Goal: Find specific page/section: Find specific page/section

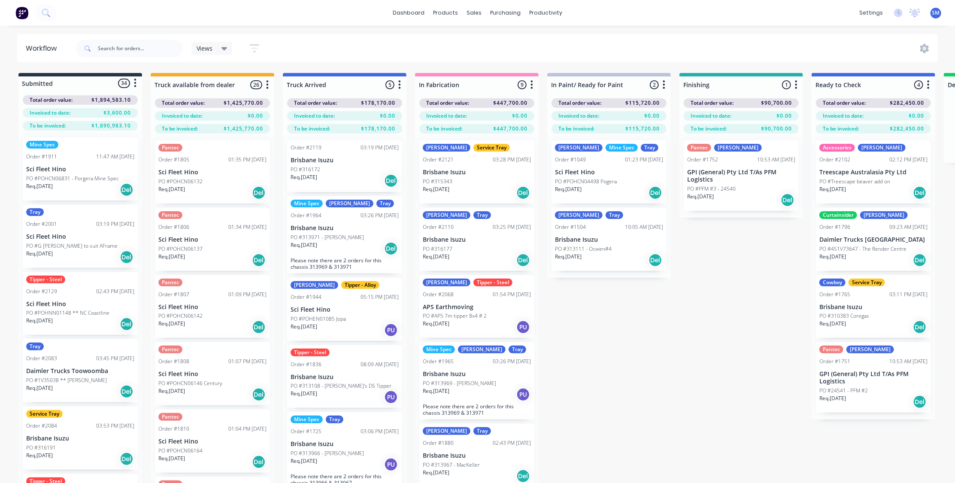
click at [720, 362] on div "Submitted 34 Status colour #273444 hex #273444 Save Cancel Summaries Total orde…" at bounding box center [772, 293] width 1556 height 440
click at [666, 348] on div "Submitted 34 Status colour #273444 hex #273444 Save Cancel Summaries Total orde…" at bounding box center [772, 293] width 1556 height 440
click at [715, 326] on div "Submitted 34 Status colour #273444 hex #273444 Save Cancel Summaries Total orde…" at bounding box center [772, 293] width 1556 height 440
click at [119, 46] on input "text" at bounding box center [140, 48] width 85 height 17
type input "1773"
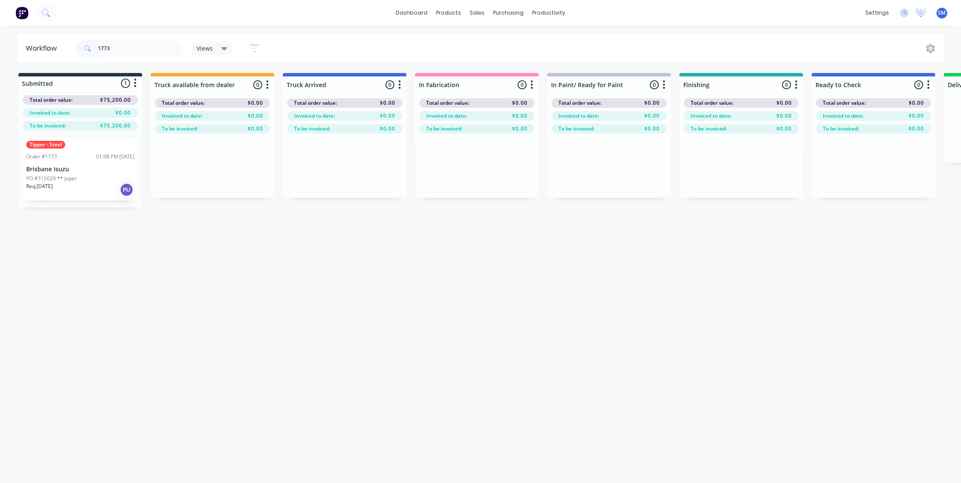
click at [43, 160] on div "Tipper - Steel Order #1773 01:08 PM [DATE] Brisbane Isuzu PO #315029 ** Jopet R…" at bounding box center [80, 168] width 115 height 63
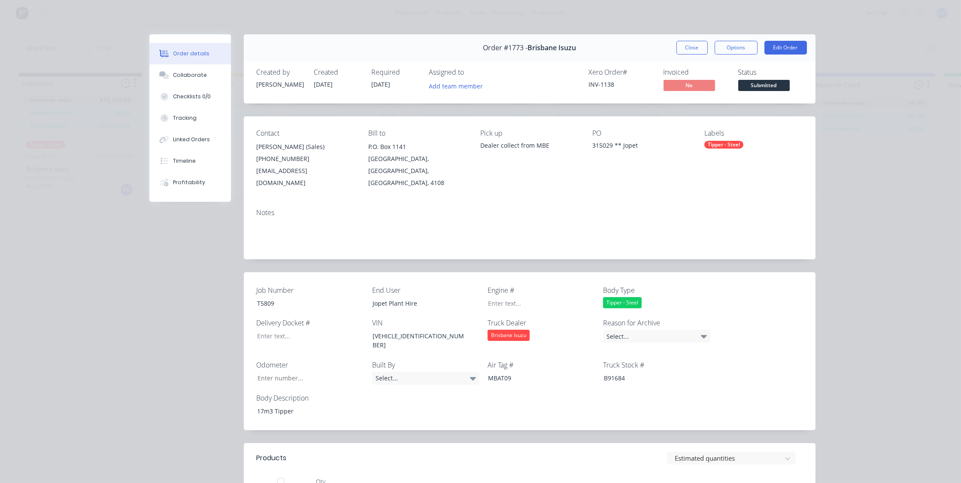
click at [691, 43] on button "Close" at bounding box center [691, 48] width 31 height 14
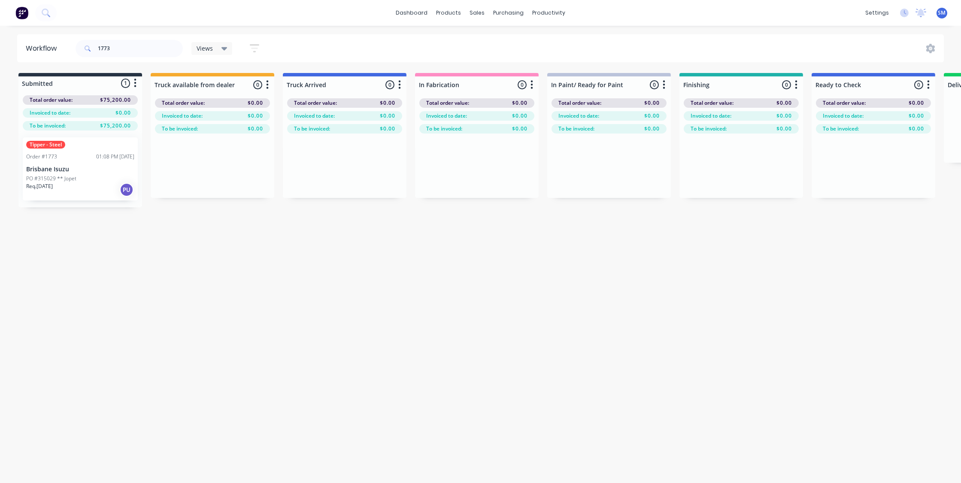
click at [533, 321] on div "Workflow 1773 Views Save new view None (Default) edit Show/Hide statuses Show l…" at bounding box center [480, 249] width 961 height 431
drag, startPoint x: 492, startPoint y: 317, endPoint x: 515, endPoint y: 312, distance: 23.4
click at [492, 318] on div "Workflow 1773 Views Save new view None (Default) edit Show/Hide statuses Show l…" at bounding box center [480, 249] width 961 height 431
click at [118, 48] on input "1773" at bounding box center [140, 48] width 85 height 17
drag, startPoint x: 115, startPoint y: 46, endPoint x: 76, endPoint y: 46, distance: 39.9
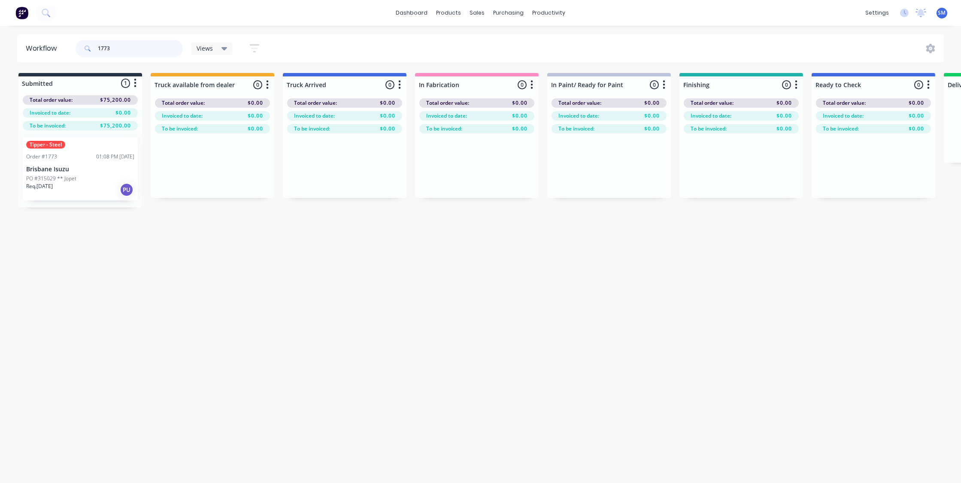
click at [76, 46] on div "1773" at bounding box center [129, 48] width 107 height 17
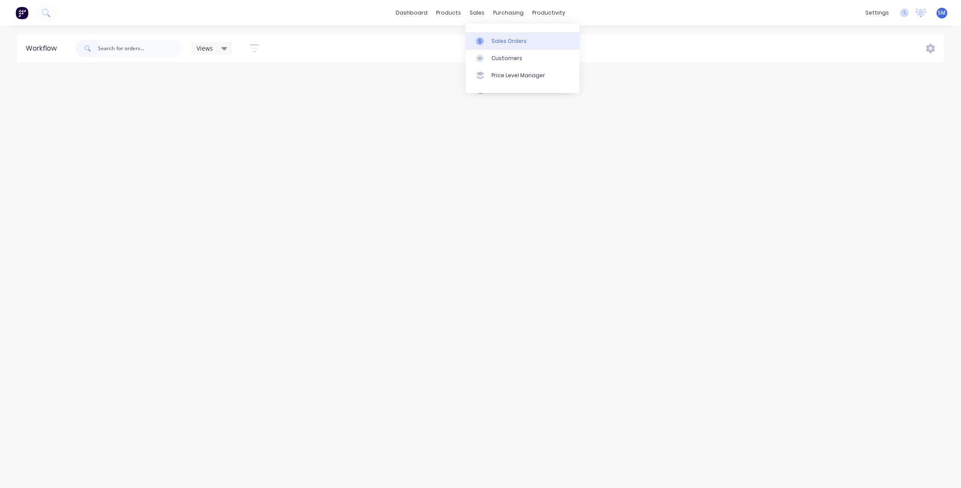
click at [511, 39] on div "Sales Orders" at bounding box center [508, 41] width 35 height 8
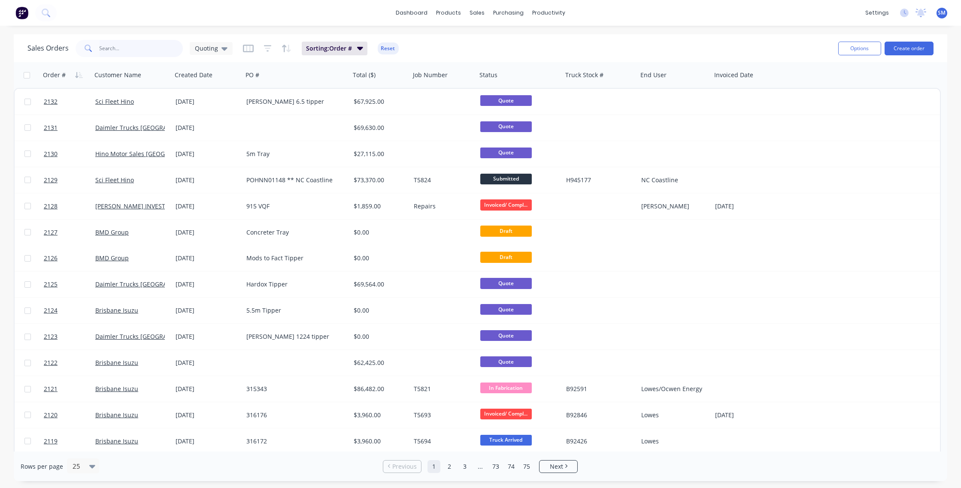
click at [112, 49] on input "text" at bounding box center [142, 48] width 84 height 17
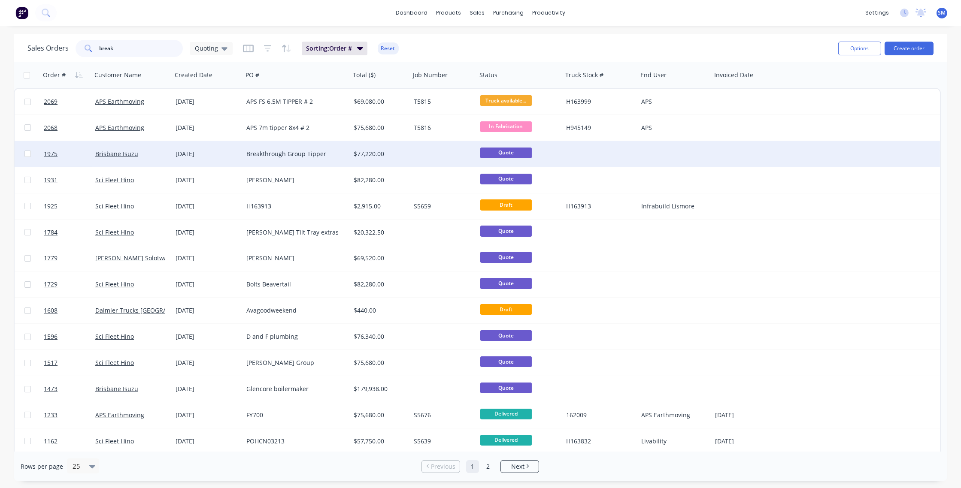
type input "break"
click at [187, 154] on div "[DATE]" at bounding box center [208, 154] width 64 height 9
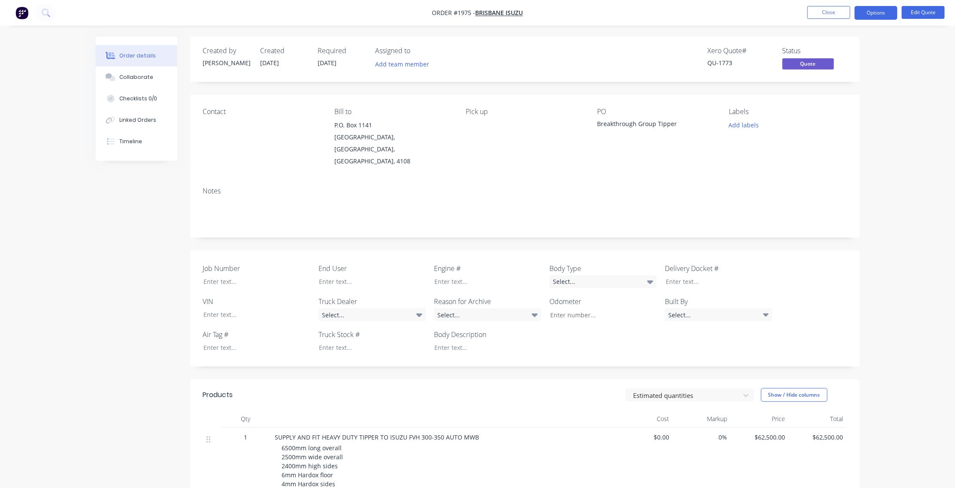
click at [548, 58] on div "Xero Quote # QU-1773 Status Quote" at bounding box center [653, 59] width 385 height 25
click at [607, 9] on nav "Order #1975 - [GEOGRAPHIC_DATA] Isuzu Close Options Edit Quote" at bounding box center [477, 13] width 955 height 26
click at [877, 10] on button "Options" at bounding box center [875, 13] width 43 height 14
click at [822, 50] on div "Quote" at bounding box center [850, 52] width 79 height 12
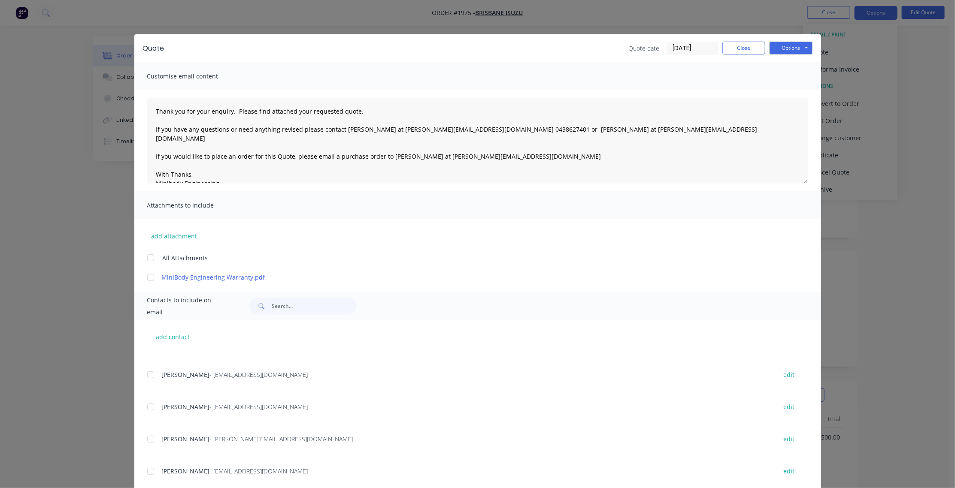
scroll to position [351, 0]
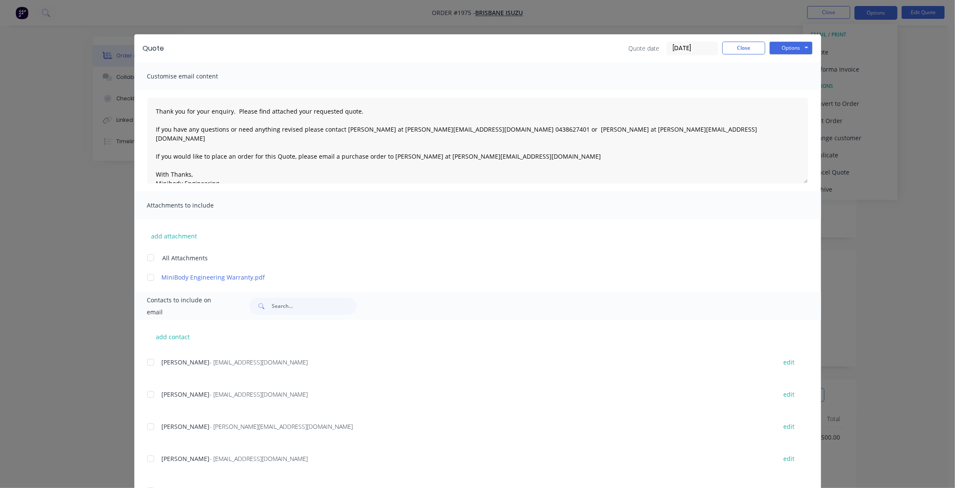
click at [148, 426] on div at bounding box center [150, 426] width 17 height 17
click at [148, 460] on div at bounding box center [150, 459] width 17 height 17
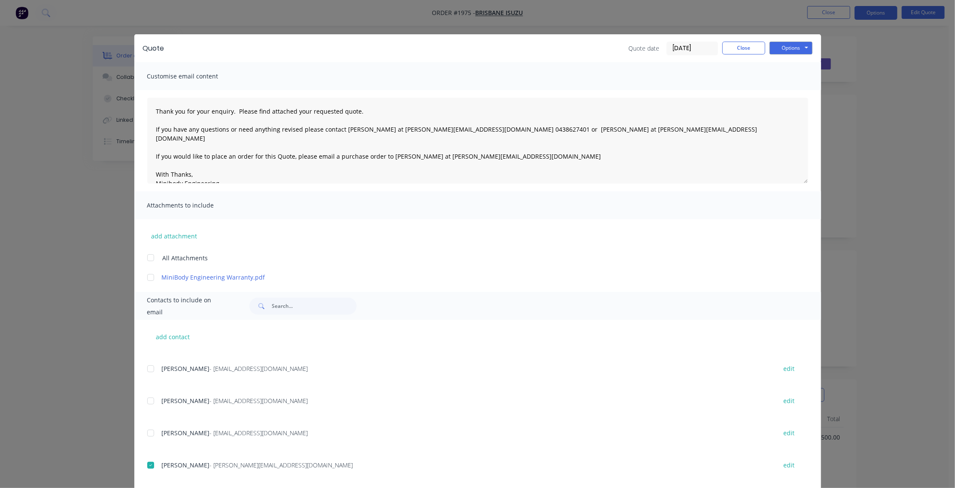
scroll to position [195, 0]
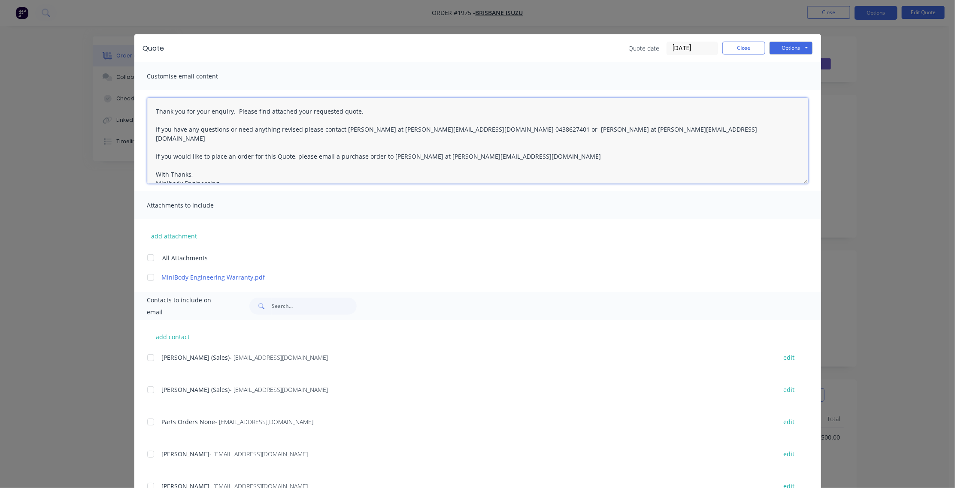
drag, startPoint x: 150, startPoint y: 109, endPoint x: 663, endPoint y: 130, distance: 512.8
click at [663, 130] on textarea "Thank you for your enquiry. Please find attached your requested quote. If you h…" at bounding box center [477, 141] width 661 height 86
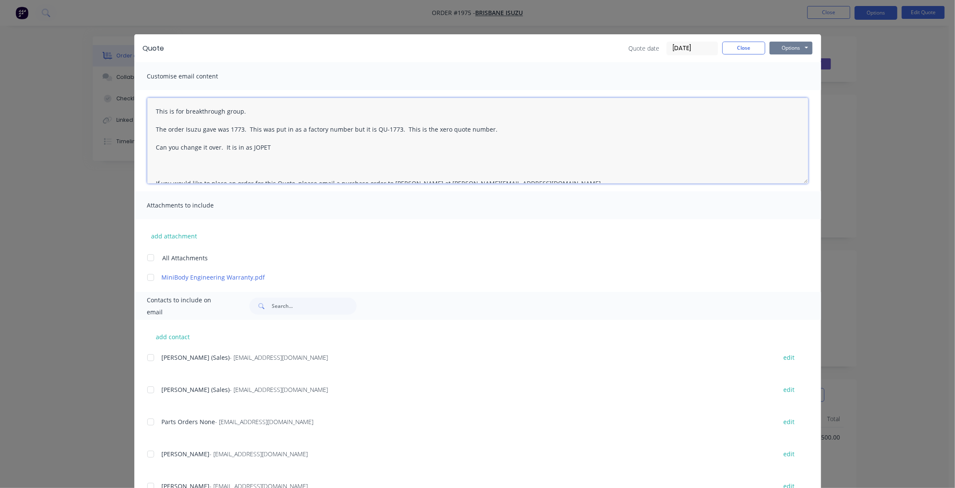
type textarea "This is for breakthrough group. The order Isuzu gave was 1773. This was put in …"
click at [786, 44] on button "Options" at bounding box center [790, 48] width 43 height 13
click at [791, 89] on button "Email" at bounding box center [796, 92] width 55 height 14
click at [741, 45] on button "Close" at bounding box center [743, 48] width 43 height 13
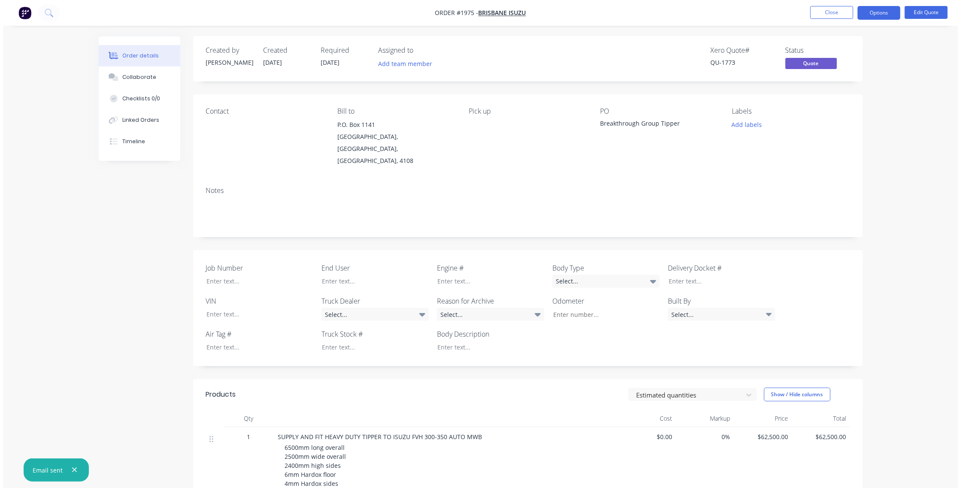
scroll to position [0, 0]
click at [826, 11] on button "Close" at bounding box center [828, 12] width 43 height 13
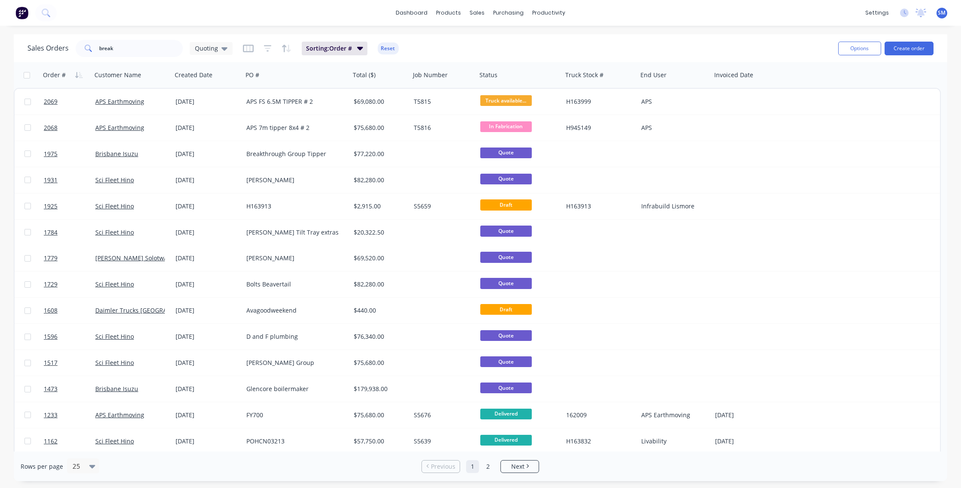
click at [748, 46] on div "Sales Orders break Quoting Sorting: Order # Reset" at bounding box center [429, 48] width 804 height 21
drag, startPoint x: 117, startPoint y: 48, endPoint x: 45, endPoint y: 55, distance: 72.4
click at [45, 55] on div "Sales Orders break Quoting" at bounding box center [129, 48] width 205 height 17
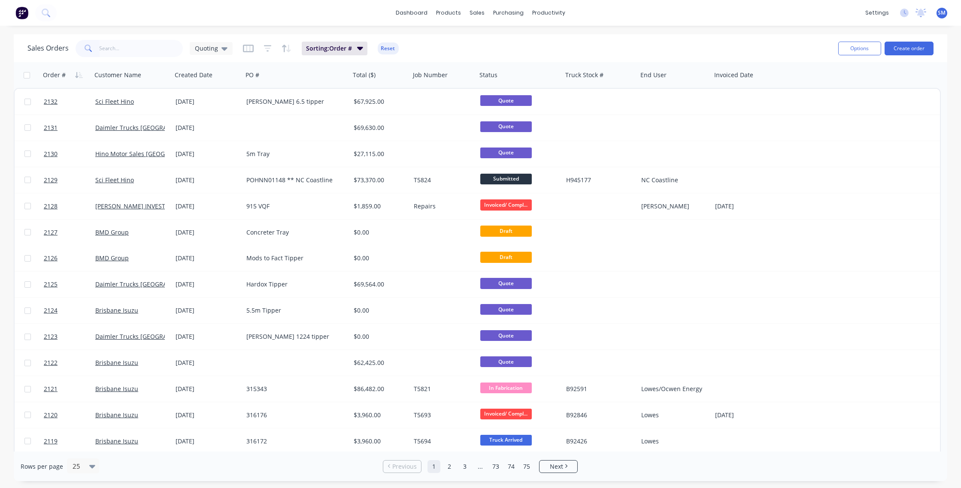
click at [489, 41] on div "Sales Orders Quoting Sorting: Order # Reset" at bounding box center [429, 48] width 804 height 21
click at [113, 45] on input "text" at bounding box center [142, 48] width 84 height 17
click at [565, 45] on link "Workflow" at bounding box center [582, 40] width 114 height 17
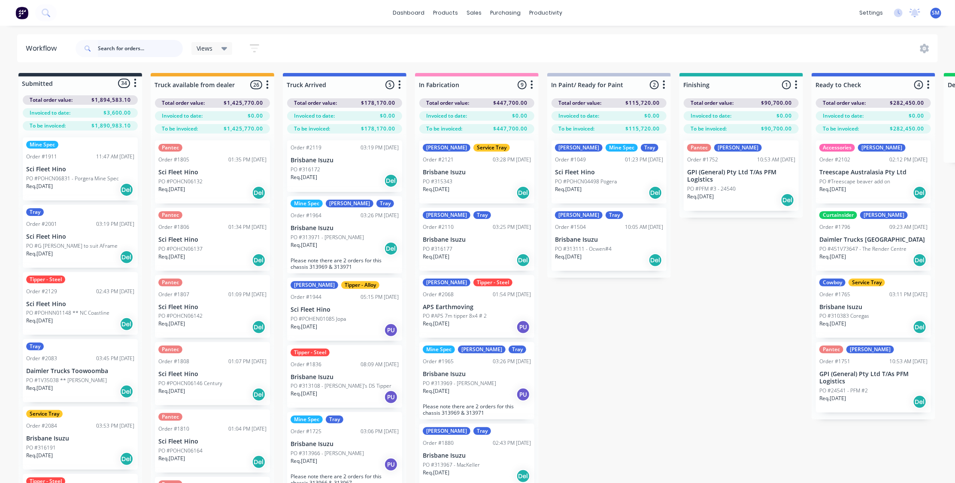
click at [133, 48] on input "text" at bounding box center [140, 48] width 85 height 17
click at [730, 362] on div "Submitted 34 Status colour #273444 hex #273444 Save Cancel Summaries Total orde…" at bounding box center [772, 293] width 1556 height 440
click at [639, 390] on div "Submitted 34 Status colour #273444 hex #273444 Save Cancel Summaries Total orde…" at bounding box center [772, 293] width 1556 height 440
click at [568, 396] on div "Submitted 34 Status colour #273444 hex #273444 Save Cancel Summaries Total orde…" at bounding box center [772, 293] width 1556 height 440
click at [112, 45] on input "text" at bounding box center [140, 48] width 85 height 17
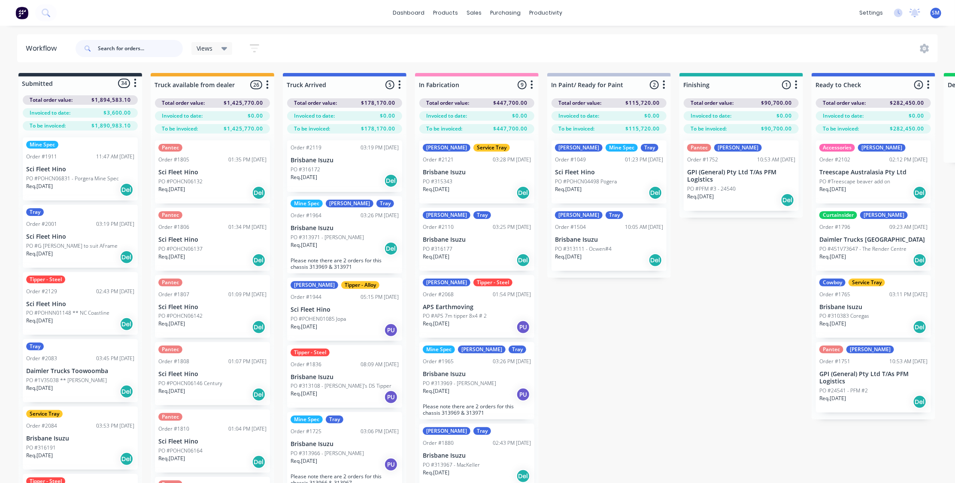
type input "o"
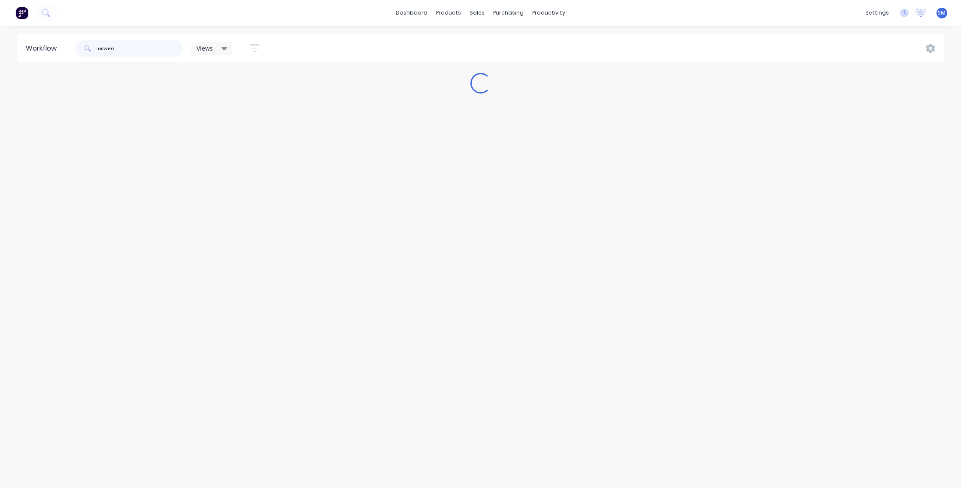
type input "ocwen"
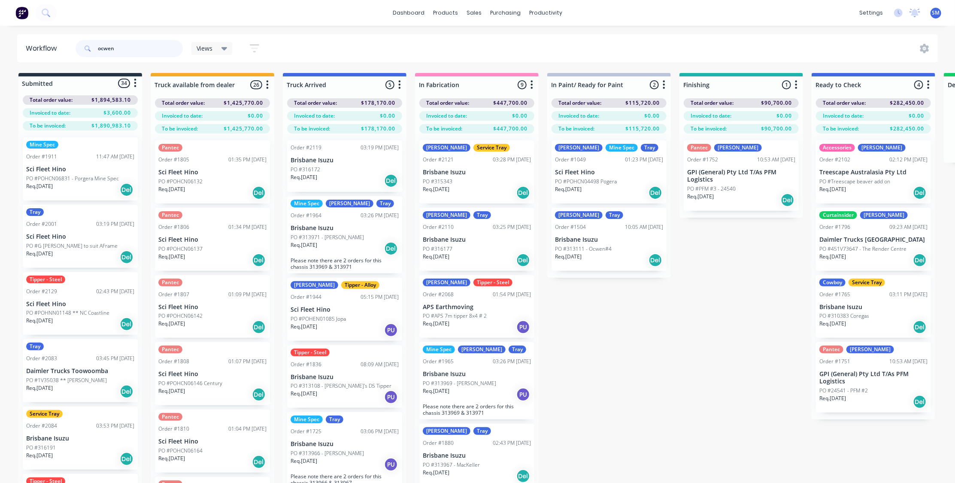
drag, startPoint x: 115, startPoint y: 47, endPoint x: 13, endPoint y: 46, distance: 102.1
click at [13, 46] on div "Workflow ocwen Views Save new view None (Default) edit Show/Hide statuses Show …" at bounding box center [477, 48] width 955 height 28
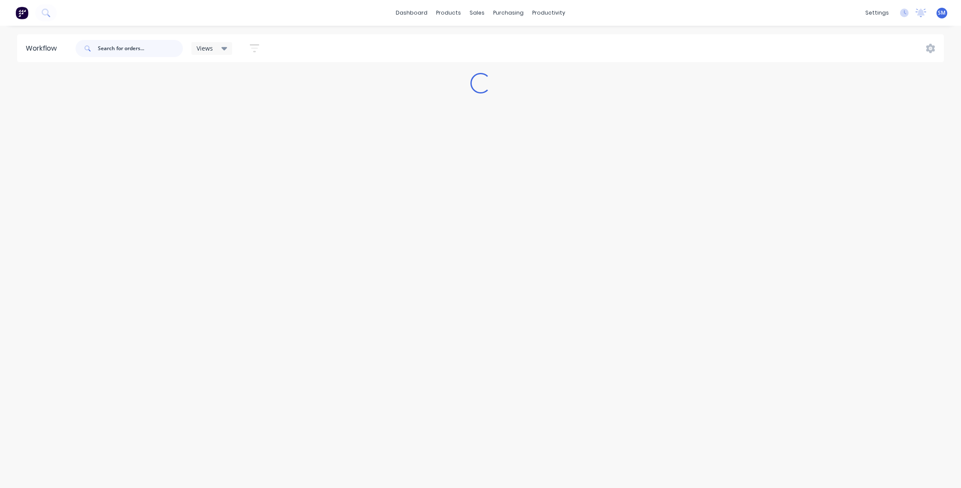
click at [118, 50] on input "text" at bounding box center [140, 48] width 85 height 17
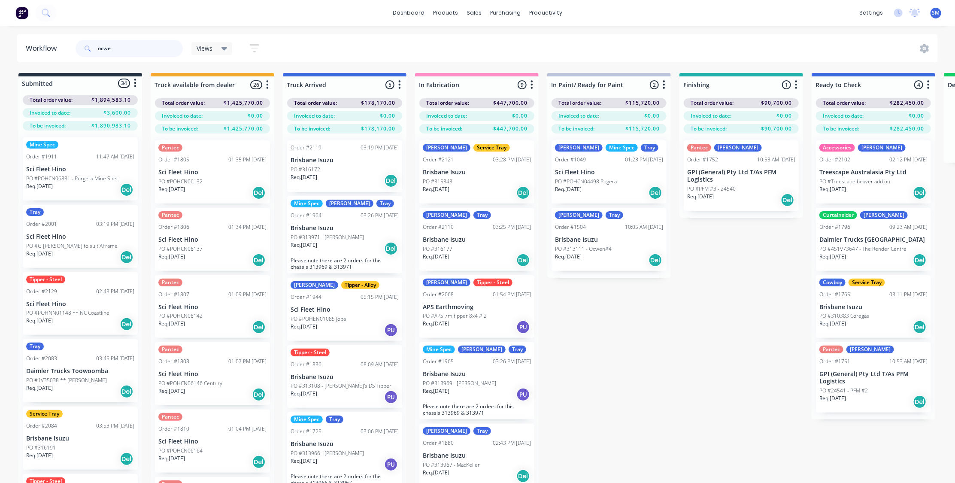
type input "ocwen"
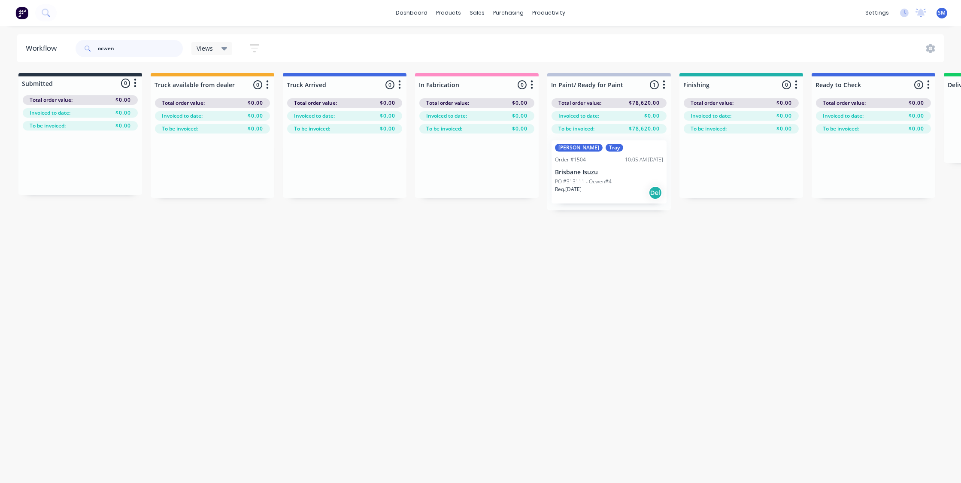
drag, startPoint x: 82, startPoint y: 49, endPoint x: 76, endPoint y: 46, distance: 6.7
click at [73, 48] on header "Workflow ocwen Views Save new view None (Default) edit Show/Hide statuses Show …" at bounding box center [480, 48] width 927 height 28
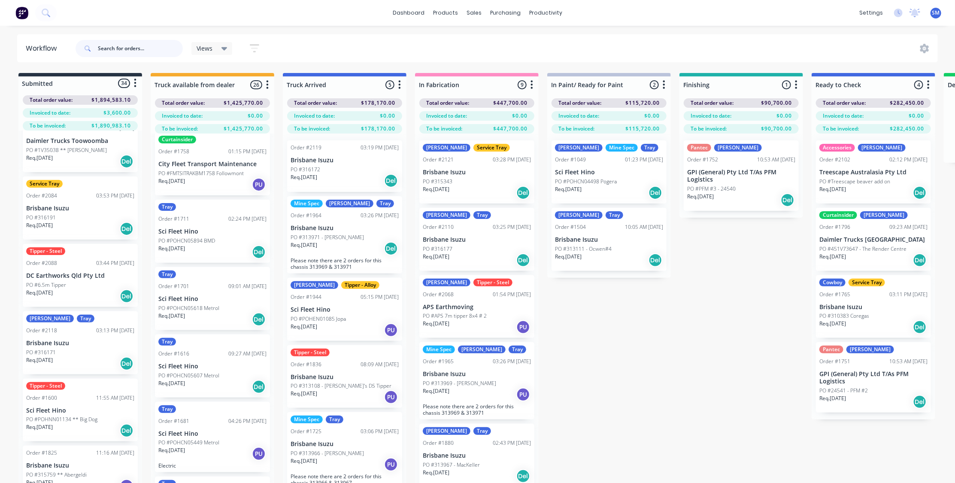
scroll to position [234, 0]
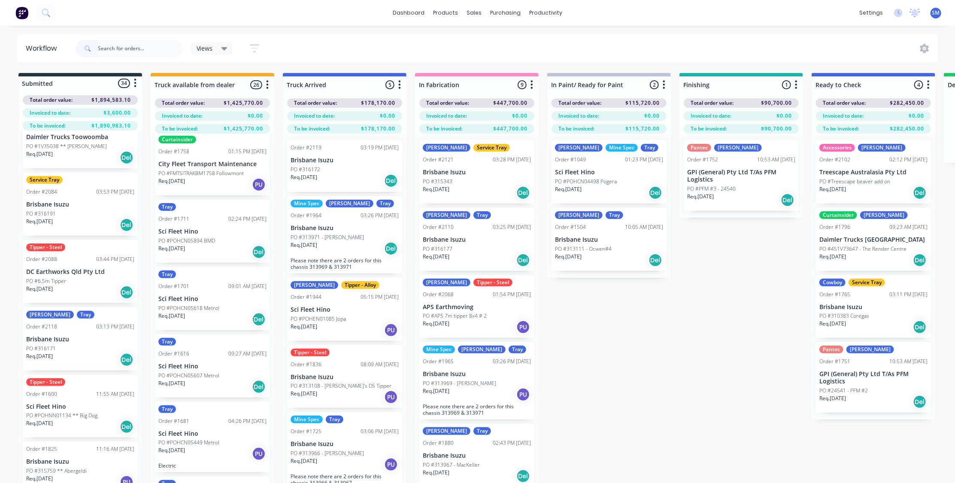
click at [72, 201] on p "Brisbane Isuzu" at bounding box center [80, 204] width 108 height 7
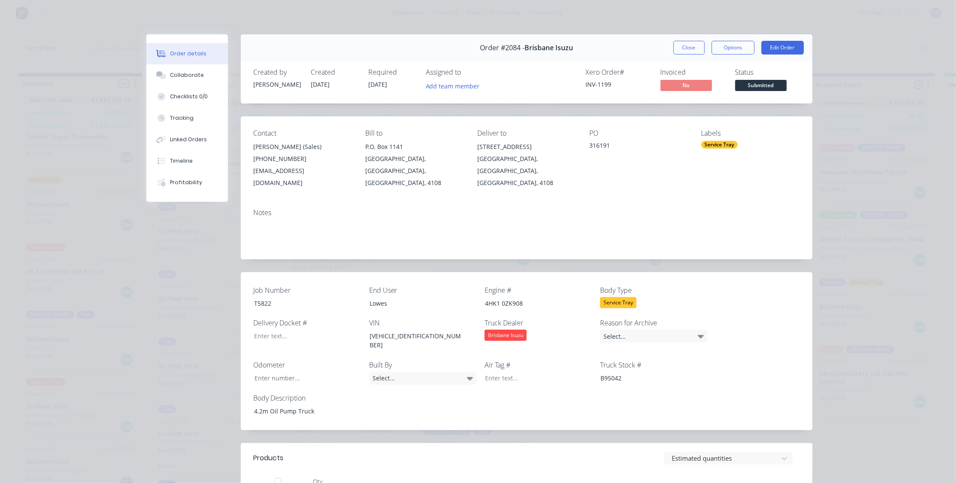
scroll to position [0, 0]
drag, startPoint x: 608, startPoint y: 145, endPoint x: 612, endPoint y: 150, distance: 5.8
click at [608, 145] on div "316191" at bounding box center [638, 147] width 98 height 12
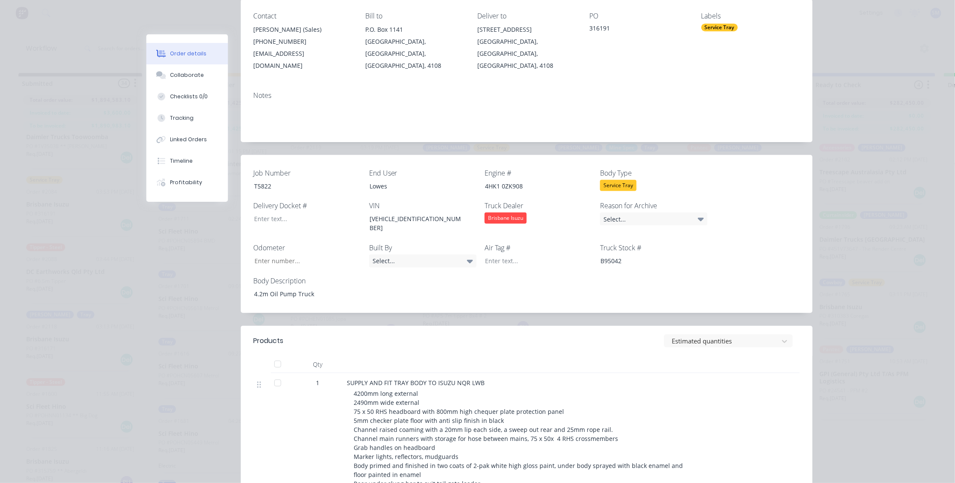
scroll to position [39, 0]
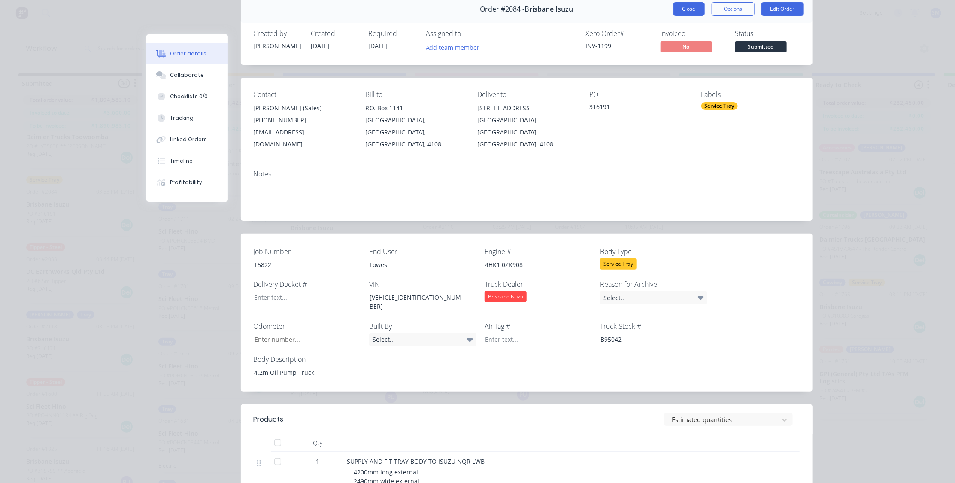
click at [687, 6] on button "Close" at bounding box center [688, 9] width 31 height 14
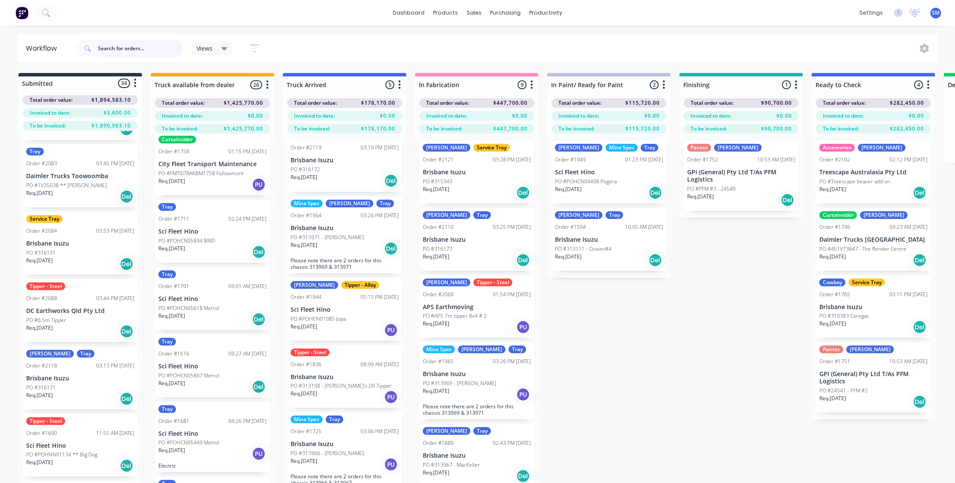
scroll to position [0, 0]
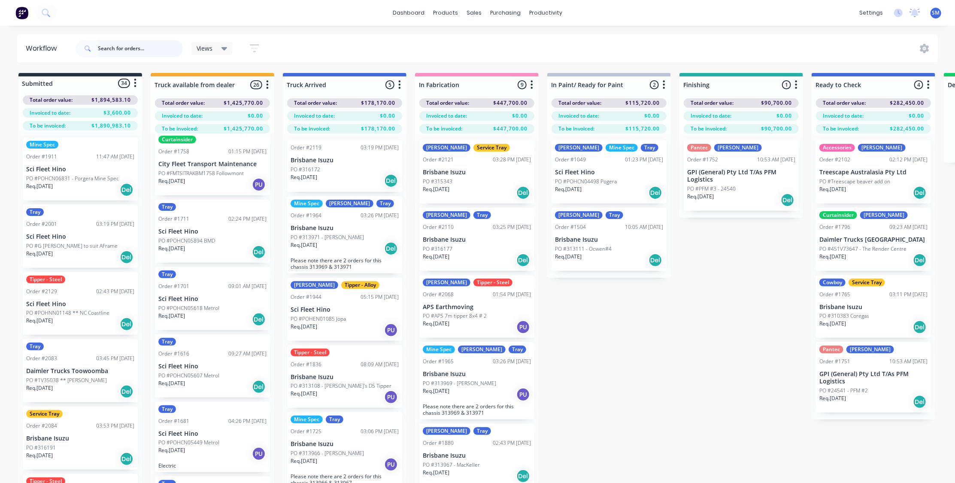
click at [142, 51] on input "text" at bounding box center [140, 48] width 85 height 17
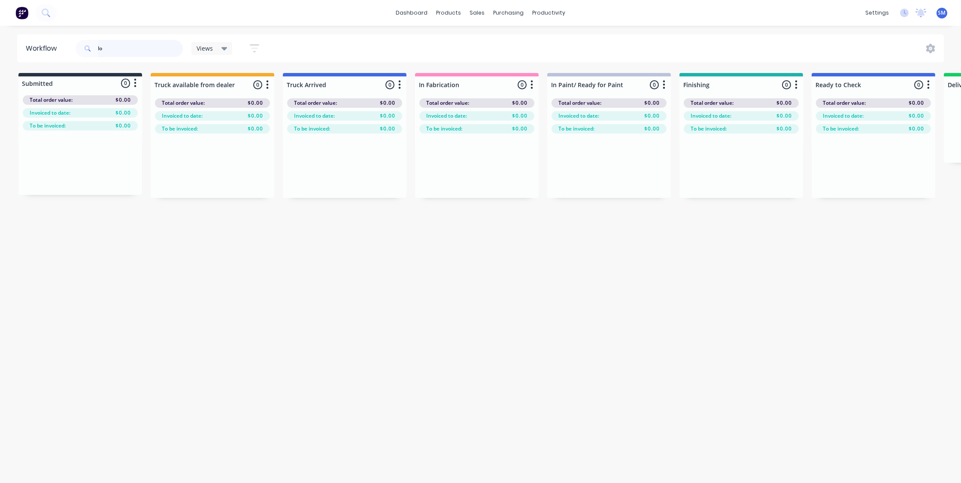
type input "l"
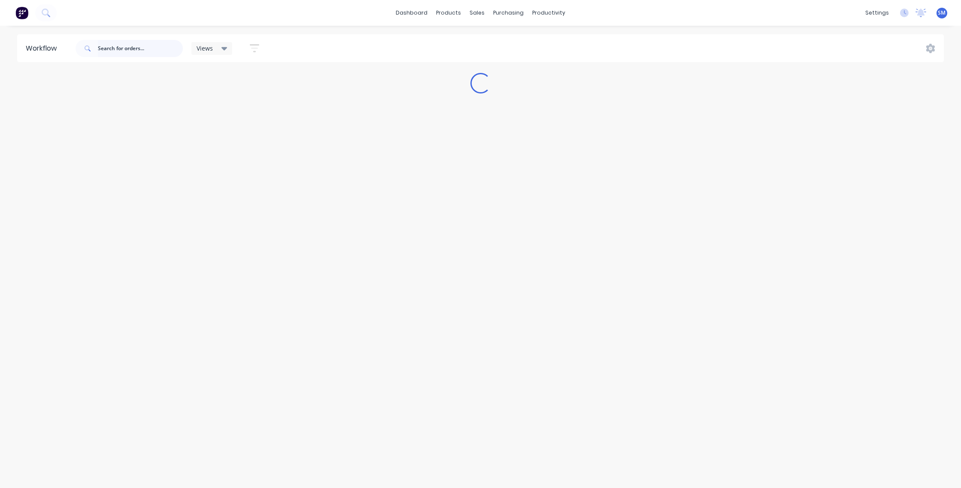
click at [112, 48] on input "text" at bounding box center [140, 48] width 85 height 17
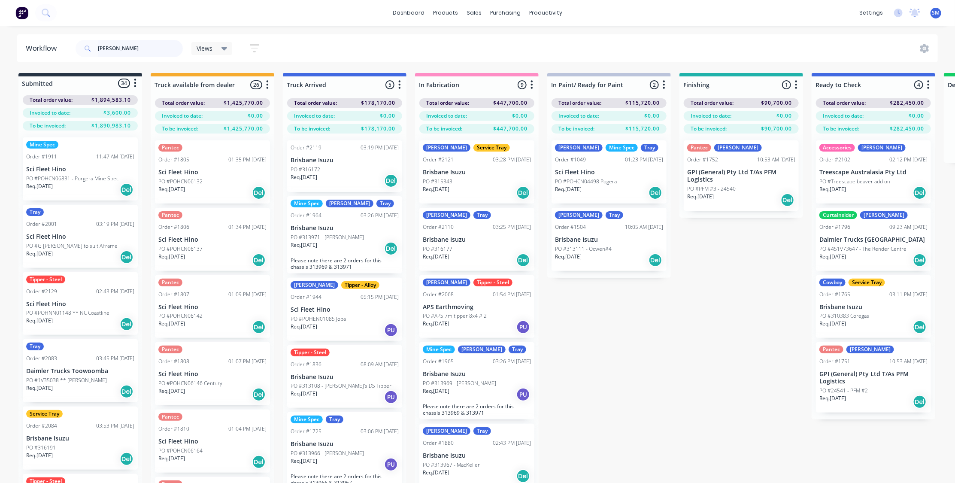
type input "lowes"
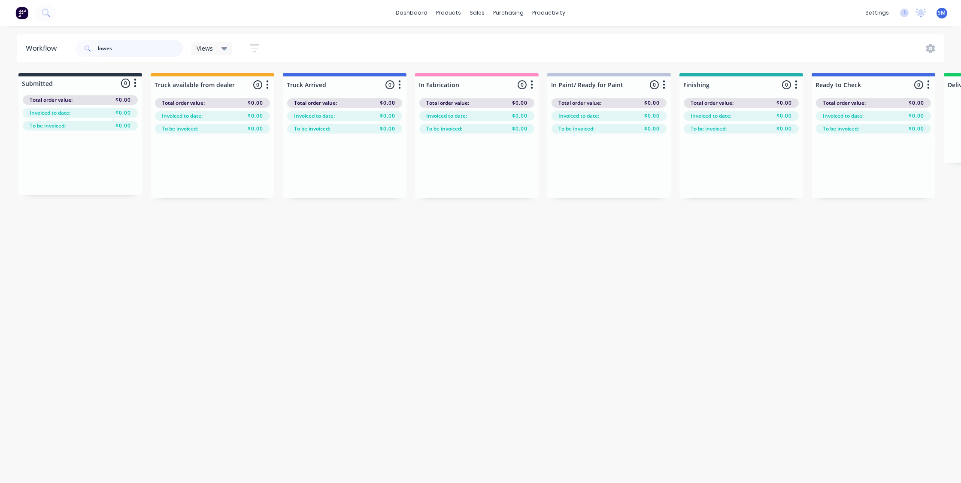
drag, startPoint x: 116, startPoint y: 48, endPoint x: 70, endPoint y: 47, distance: 45.9
click at [70, 47] on header "Workflow lowes Views Save new view None (Default) edit Show/Hide statuses Show …" at bounding box center [480, 48] width 927 height 28
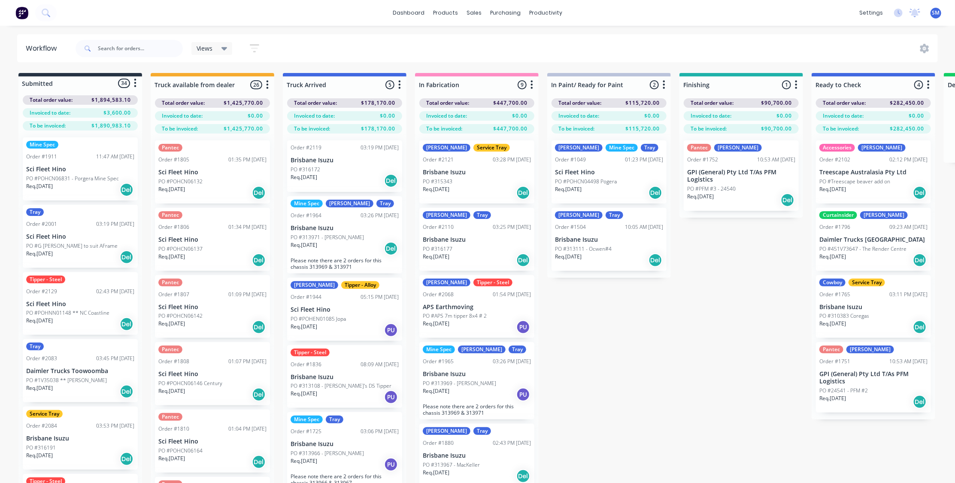
click at [644, 383] on div "Submitted 34 Status colour #273444 hex #273444 Save Cancel Summaries Total orde…" at bounding box center [772, 293] width 1556 height 440
click at [618, 339] on div "Submitted 34 Status colour #273444 hex #273444 Save Cancel Summaries Total orde…" at bounding box center [772, 293] width 1556 height 440
click at [649, 329] on div "Submitted 34 Status colour #273444 hex #273444 Save Cancel Summaries Total orde…" at bounding box center [772, 293] width 1556 height 440
click at [712, 340] on div "Submitted 34 Status colour #273444 hex #273444 Save Cancel Summaries Total orde…" at bounding box center [772, 293] width 1556 height 440
click at [717, 348] on div "Submitted 34 Status colour #273444 hex #273444 Save Cancel Summaries Total orde…" at bounding box center [772, 293] width 1556 height 440
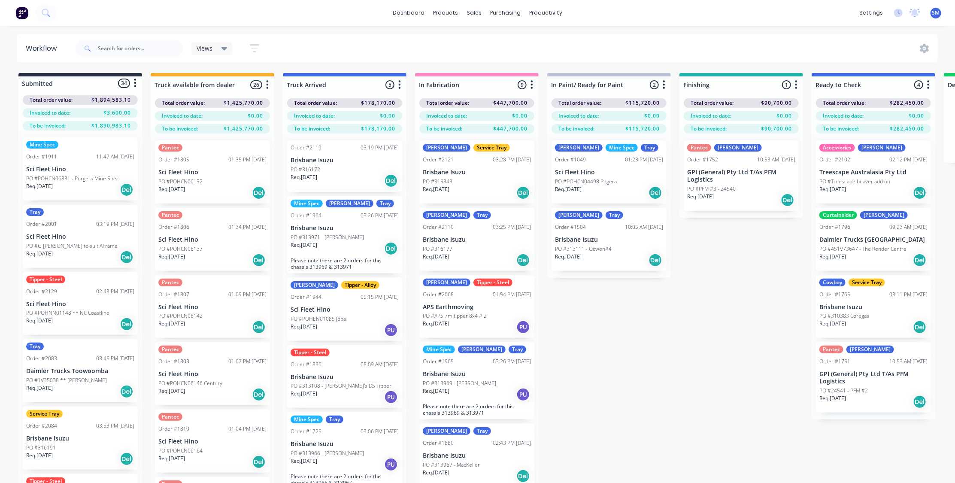
click at [600, 352] on div "Submitted 34 Status colour #273444 hex #273444 Save Cancel Summaries Total orde…" at bounding box center [772, 293] width 1556 height 440
click at [613, 338] on div "Submitted 34 Status colour #273444 hex #273444 Save Cancel Summaries Total orde…" at bounding box center [772, 293] width 1556 height 440
click at [343, 45] on div "Views Save new view None (Default) edit Show/Hide statuses Show line item cards…" at bounding box center [506, 49] width 864 height 26
click at [687, 380] on div "Submitted 34 Status colour #273444 hex #273444 Save Cancel Summaries Total orde…" at bounding box center [772, 293] width 1556 height 440
click at [702, 364] on div "Submitted 34 Status colour #273444 hex #273444 Save Cancel Summaries Total orde…" at bounding box center [772, 293] width 1556 height 440
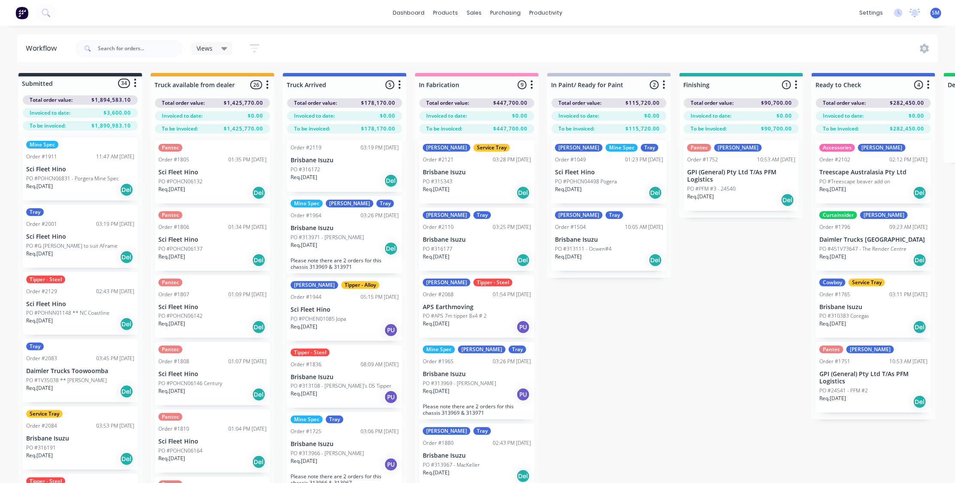
click at [652, 426] on div "Submitted 34 Status colour #273444 hex #273444 Save Cancel Summaries Total orde…" at bounding box center [772, 293] width 1556 height 440
drag, startPoint x: 642, startPoint y: 362, endPoint x: 632, endPoint y: 358, distance: 10.4
click at [642, 362] on div "Submitted 34 Status colour #273444 hex #273444 Save Cancel Summaries Total orde…" at bounding box center [772, 293] width 1556 height 440
click at [675, 345] on div "Submitted 34 Status colour #273444 hex #273444 Save Cancel Summaries Total orde…" at bounding box center [772, 293] width 1556 height 440
click at [682, 361] on div "Submitted 34 Status colour #273444 hex #273444 Save Cancel Summaries Total orde…" at bounding box center [772, 293] width 1556 height 440
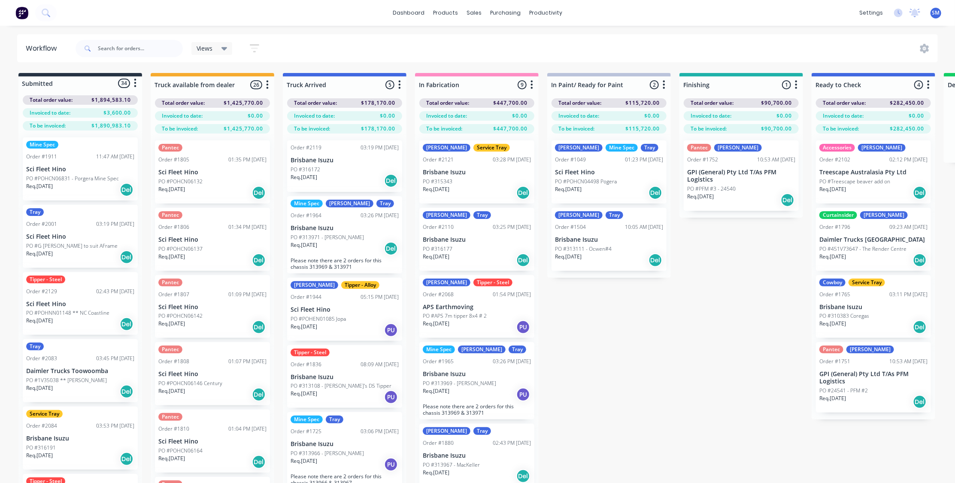
click at [698, 380] on div "Submitted 34 Status colour #273444 hex #273444 Save Cancel Summaries Total orde…" at bounding box center [772, 293] width 1556 height 440
click at [704, 370] on div "Submitted 34 Status colour #273444 hex #273444 Save Cancel Summaries Total orde…" at bounding box center [772, 293] width 1556 height 440
click at [378, 47] on div "Views Save new view None (Default) edit Show/Hide statuses Show line item cards…" at bounding box center [506, 49] width 864 height 26
click at [357, 48] on div "Views Save new view None (Default) edit Show/Hide statuses Show line item cards…" at bounding box center [506, 49] width 864 height 26
click at [690, 334] on div "Submitted 34 Status colour #273444 hex #273444 Save Cancel Summaries Total orde…" at bounding box center [772, 293] width 1556 height 440
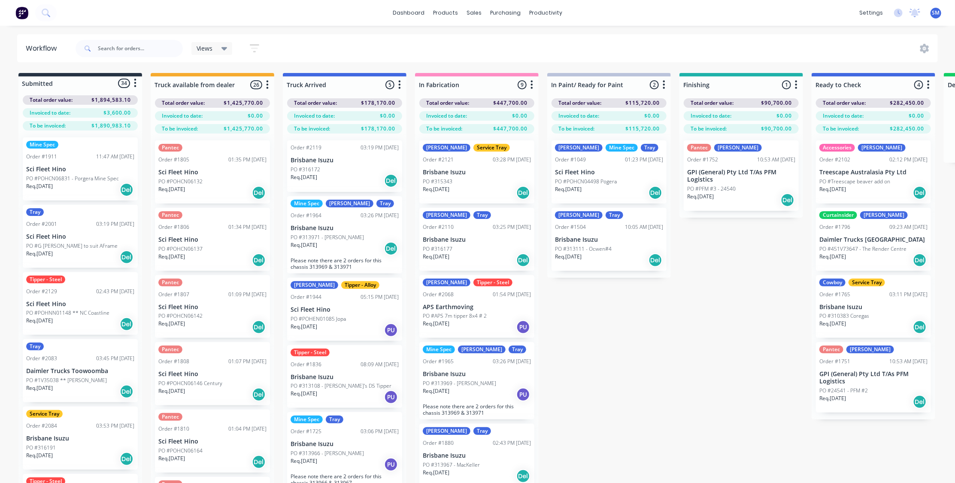
click at [645, 397] on div "Submitted 34 Status colour #273444 hex #273444 Save Cancel Summaries Total orde…" at bounding box center [772, 293] width 1556 height 440
click at [688, 339] on div "Submitted 34 Status colour #273444 hex #273444 Save Cancel Summaries Total orde…" at bounding box center [772, 293] width 1556 height 440
click at [710, 360] on div "Submitted 34 Status colour #273444 hex #273444 Save Cancel Summaries Total orde…" at bounding box center [772, 293] width 1556 height 440
click at [691, 293] on div "Submitted 34 Status colour #273444 hex #273444 Save Cancel Summaries Total orde…" at bounding box center [772, 293] width 1556 height 440
click at [700, 381] on div "Submitted 34 Status colour #273444 hex #273444 Save Cancel Summaries Total orde…" at bounding box center [772, 293] width 1556 height 440
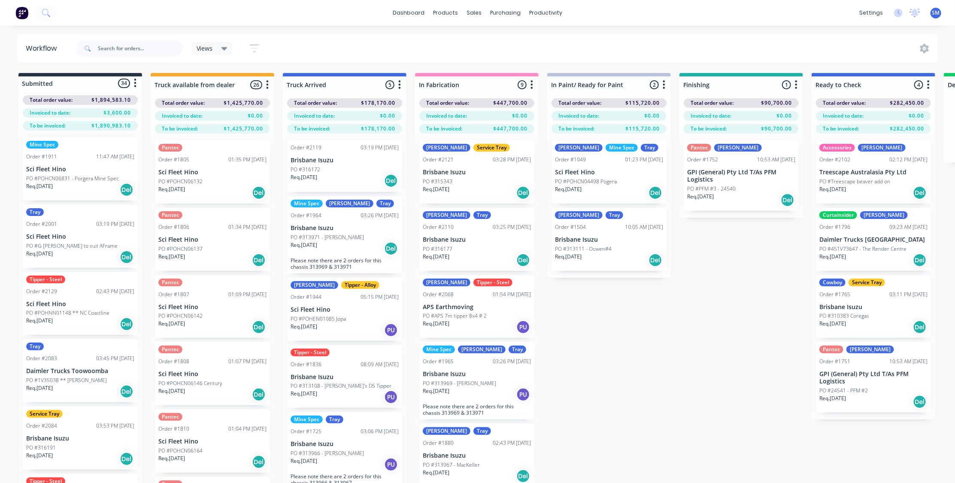
drag, startPoint x: 664, startPoint y: 394, endPoint x: 654, endPoint y: 398, distance: 11.0
click at [664, 394] on div "Submitted 34 Status colour #273444 hex #273444 Save Cancel Summaries Total orde…" at bounding box center [772, 293] width 1556 height 440
click at [637, 354] on div "Submitted 34 Status colour #273444 hex #273444 Save Cancel Summaries Total orde…" at bounding box center [772, 293] width 1556 height 440
click at [606, 393] on div "Submitted 34 Status colour #273444 hex #273444 Save Cancel Summaries Total orde…" at bounding box center [772, 293] width 1556 height 440
click at [622, 369] on div "Submitted 34 Status colour #273444 hex #273444 Save Cancel Summaries Total orde…" at bounding box center [772, 293] width 1556 height 440
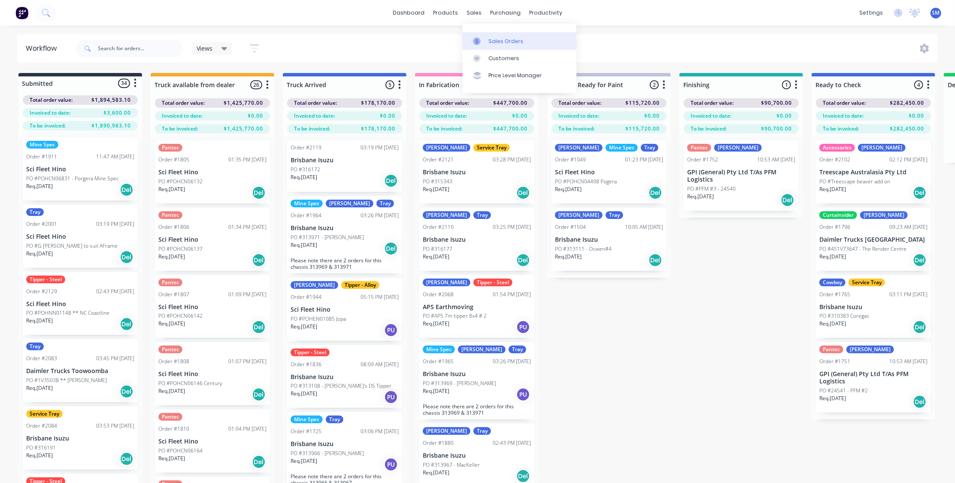
click at [500, 38] on div "Sales Orders" at bounding box center [505, 41] width 35 height 8
